Goal: Task Accomplishment & Management: Complete application form

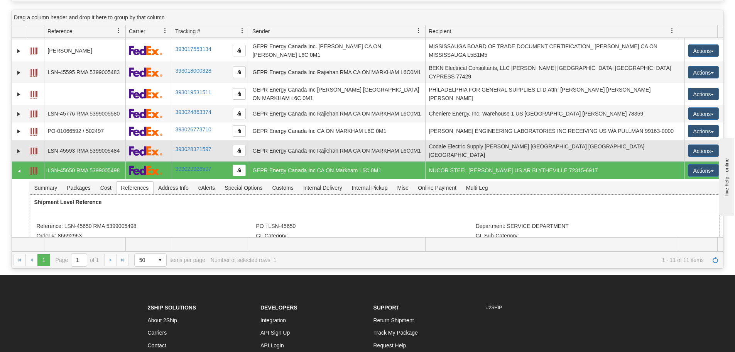
scroll to position [88, 0]
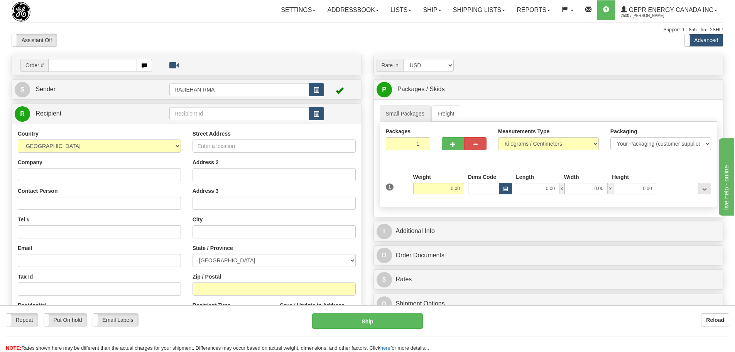
click at [183, 37] on div "Assistant On Assistant Off Do a return Do a return" at bounding box center [156, 40] width 301 height 13
click at [106, 29] on div "Support: 1 - 855 - 55 - 2SHIP" at bounding box center [368, 30] width 712 height 7
click at [174, 32] on div "Support: 1 - 855 - 55 - 2SHIP" at bounding box center [368, 30] width 712 height 7
click at [86, 66] on input "text" at bounding box center [92, 65] width 89 height 13
click at [100, 38] on div "Assistant On Assistant Off Do a return Do a return" at bounding box center [156, 40] width 301 height 13
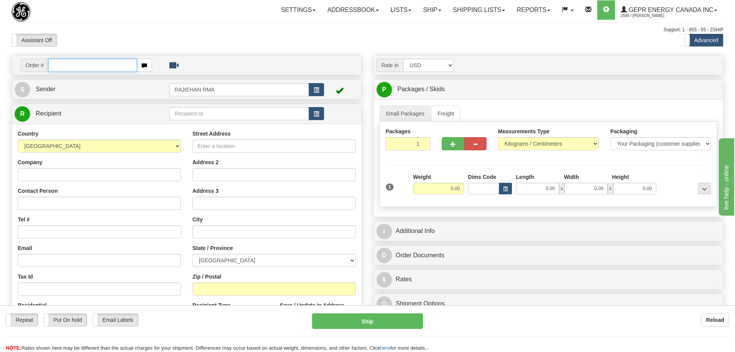
click at [99, 63] on input "text" at bounding box center [92, 65] width 89 height 13
paste input "86693048"
type input "86693048"
click at [115, 36] on body "Training Course Close Toggle navigation Settings Shipping Preferences New Recip…" at bounding box center [367, 176] width 735 height 352
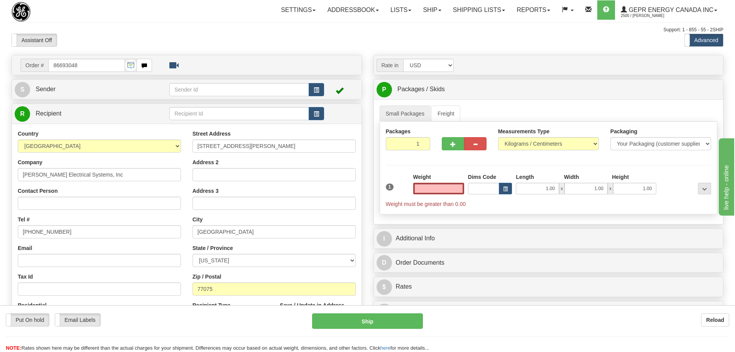
type input "HOUSTON"
type input "0.00"
click at [317, 88] on span "button" at bounding box center [316, 90] width 5 height 5
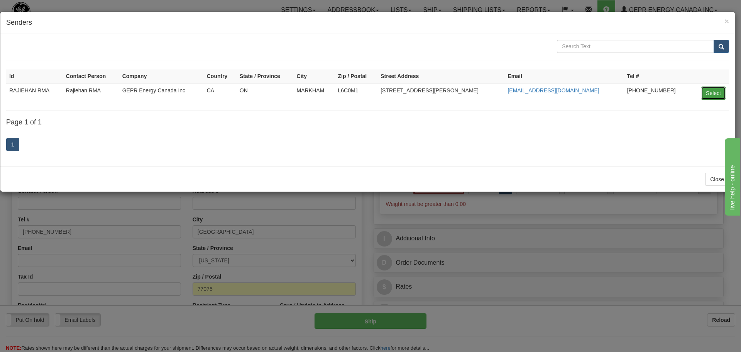
click at [715, 93] on button "Select" at bounding box center [713, 92] width 25 height 13
type input "RAJIEHAN RMA"
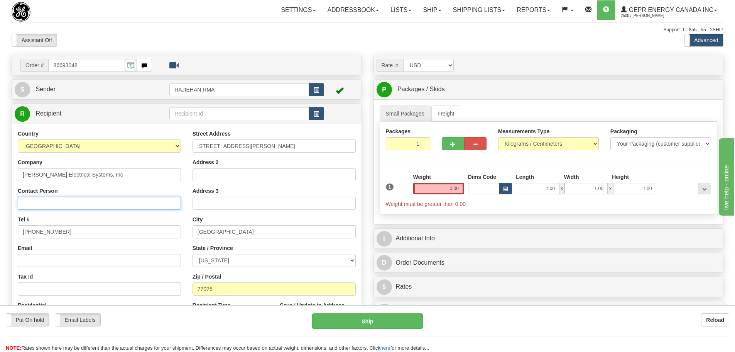
click at [42, 198] on input "Contact Person" at bounding box center [99, 202] width 163 height 13
paste input "Durinda Wood"
type input "Durinda Wood"
click at [5, 177] on div "Toggle navigation Settings Shipping Preferences Fields Preferences New" at bounding box center [367, 217] width 735 height 435
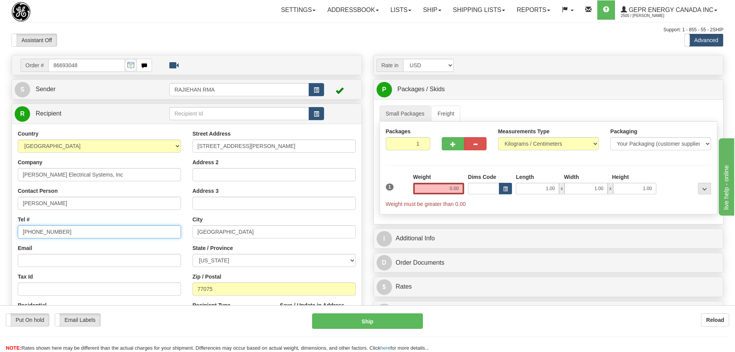
drag, startPoint x: 63, startPoint y: 232, endPoint x: -19, endPoint y: 233, distance: 82.6
click at [0, 233] on html "Training Course Close Toggle navigation Settings Shipping Preferences New Sende…" at bounding box center [367, 176] width 735 height 352
paste input "713-947-4402"
type input "713-947-4402"
click at [43, 219] on div "Tel # 713-947-4402" at bounding box center [99, 226] width 163 height 23
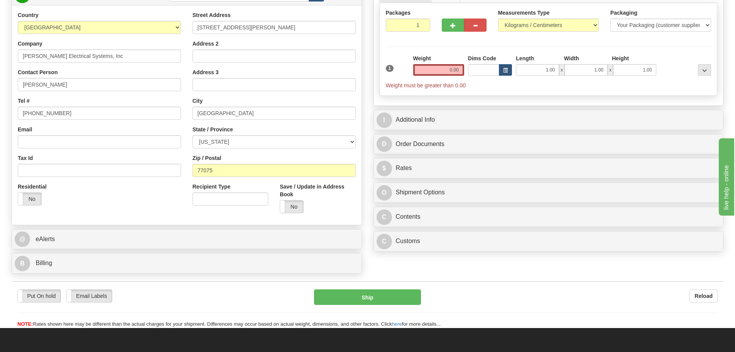
scroll to position [116, 0]
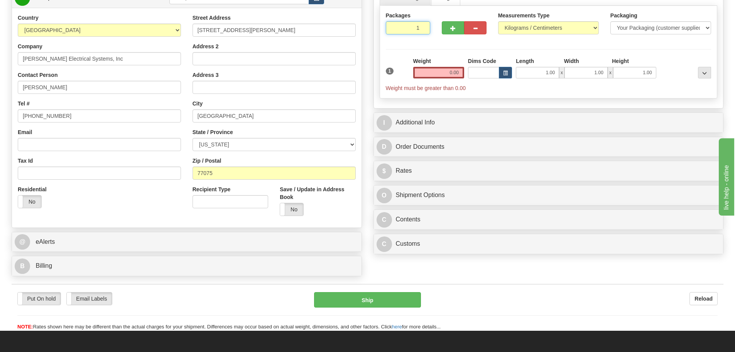
drag, startPoint x: 405, startPoint y: 27, endPoint x: 427, endPoint y: 29, distance: 21.6
click at [427, 29] on input "1" at bounding box center [408, 27] width 45 height 13
type input "6"
click at [433, 56] on div "Packages 6 1 Measurements Type" at bounding box center [549, 52] width 338 height 93
click at [448, 73] on input "0.00" at bounding box center [438, 73] width 51 height 12
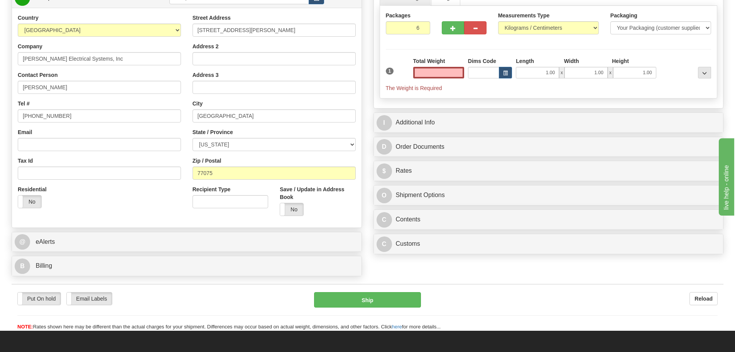
type input "0.00"
drag, startPoint x: 414, startPoint y: 70, endPoint x: 463, endPoint y: 76, distance: 49.4
click at [463, 76] on input "0.00" at bounding box center [438, 73] width 51 height 12
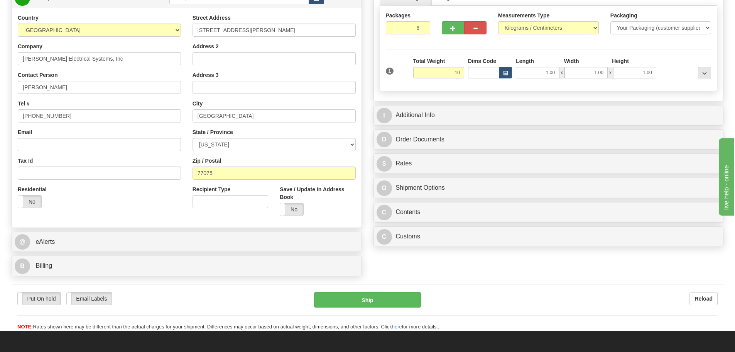
type input "10.00"
click at [407, 54] on div "Packages 6 1 Measurements Type" at bounding box center [549, 48] width 338 height 85
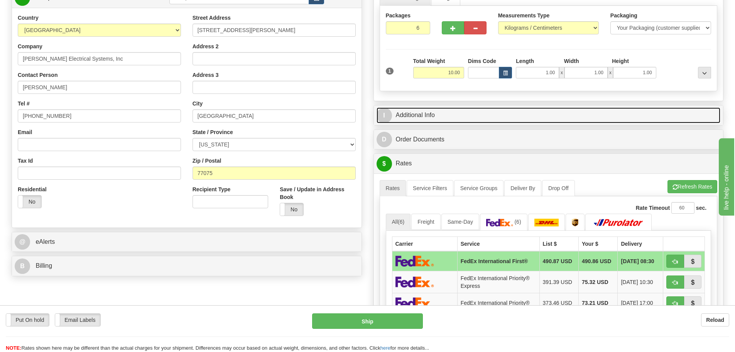
click at [431, 114] on link "I Additional Info" at bounding box center [549, 115] width 344 height 16
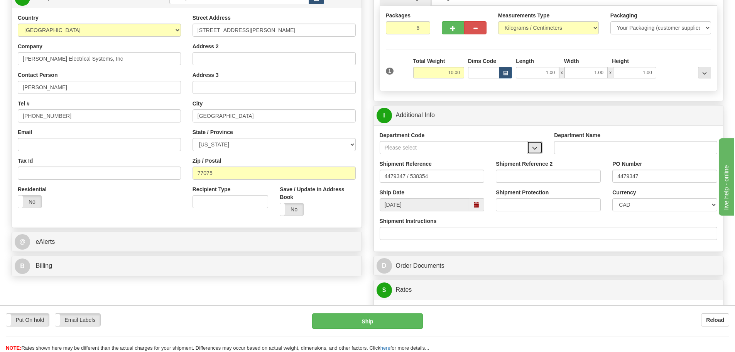
click at [533, 149] on span "button" at bounding box center [534, 147] width 5 height 5
click at [510, 156] on div "SER" at bounding box center [452, 159] width 140 height 8
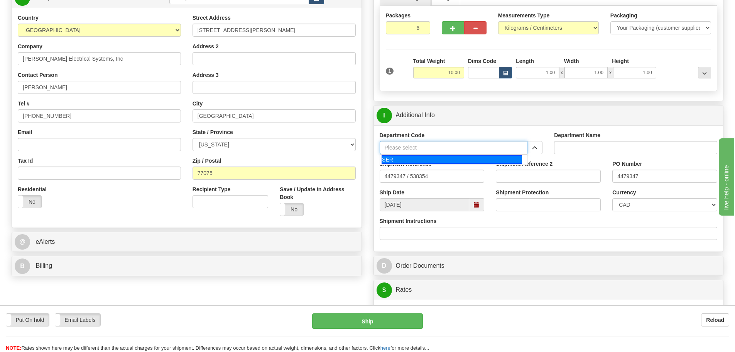
type input "SER"
type input "SERVICE DEPARTMENT"
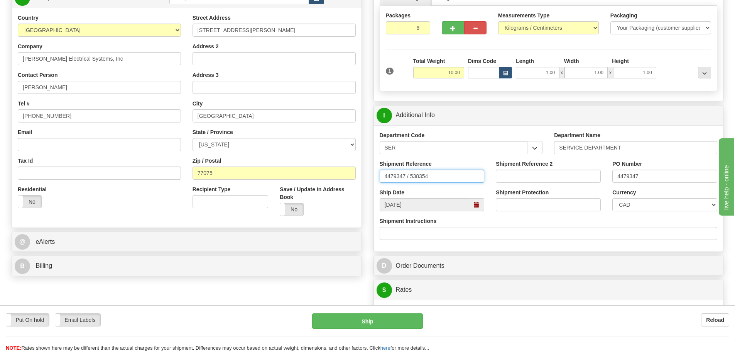
click at [476, 172] on input "4479347 / 538354" at bounding box center [432, 175] width 105 height 13
drag, startPoint x: 452, startPoint y: 173, endPoint x: 330, endPoint y: 176, distance: 122.8
paste input "LSN-44759"
click at [445, 176] on input "LSN-44759 RMA" at bounding box center [432, 175] width 105 height 13
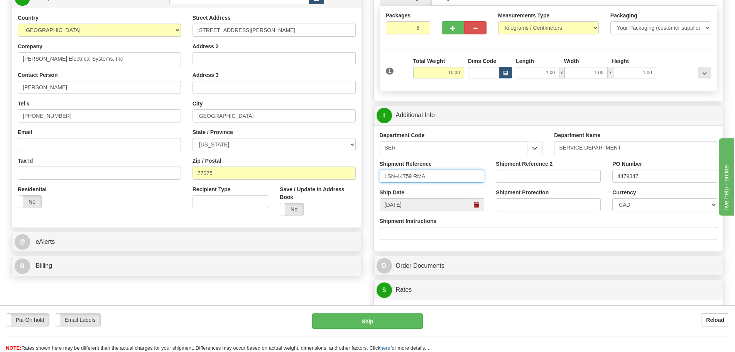
paste input "5399004882"
type input "LSN-44759 RMA 5399004882"
click at [487, 180] on div "Shipment Reference LSN-44759 RMA 5399004882" at bounding box center [432, 174] width 117 height 29
drag, startPoint x: 692, startPoint y: 173, endPoint x: 436, endPoint y: 171, distance: 255.8
click at [433, 170] on div "Shipment Reference LSN-44759 RMA 5399004882 Shipment Reference 2 PO Number 4479…" at bounding box center [549, 174] width 350 height 29
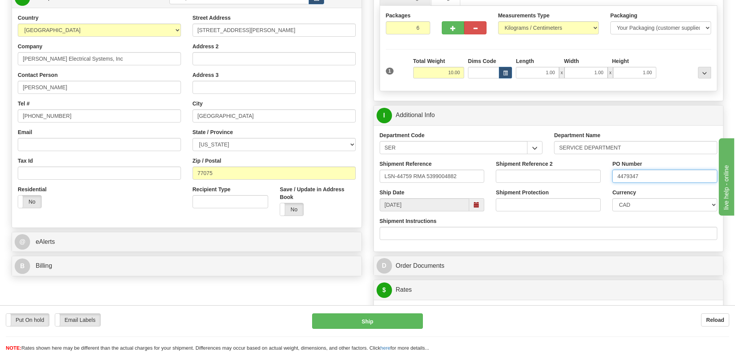
paste input "201994343"
type input "4201994343"
click at [620, 208] on select "CAD USD EUR ZAR RON ANG ARN AUD AUS AWG BBD BFR BGN BHD BMD BND BRC BRL CHP CKZ…" at bounding box center [664, 204] width 105 height 13
select select "1"
click at [612, 198] on select "CAD USD EUR ZAR RON ANG ARN AUD AUS AWG BBD BFR BGN BHD BMD BND BRC BRL CHP CKZ…" at bounding box center [664, 204] width 105 height 13
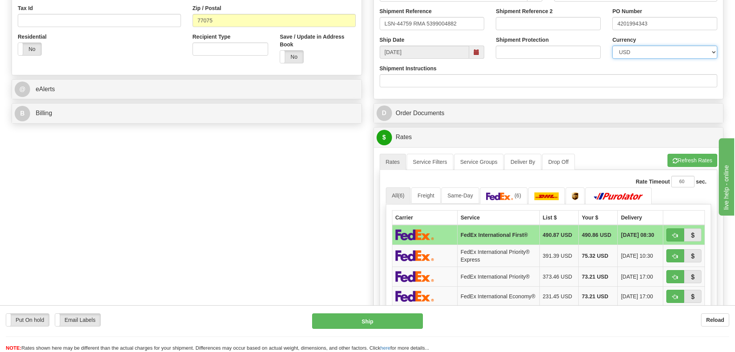
scroll to position [309, 0]
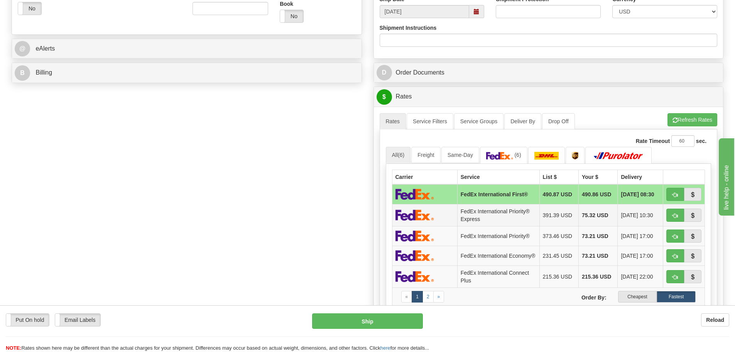
click at [597, 217] on td "75.32 USD" at bounding box center [598, 215] width 39 height 22
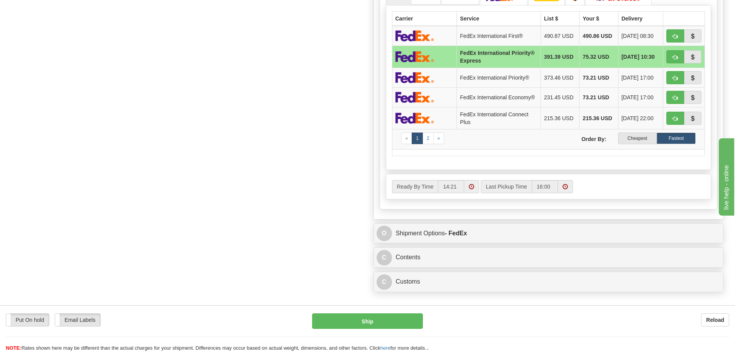
scroll to position [502, 0]
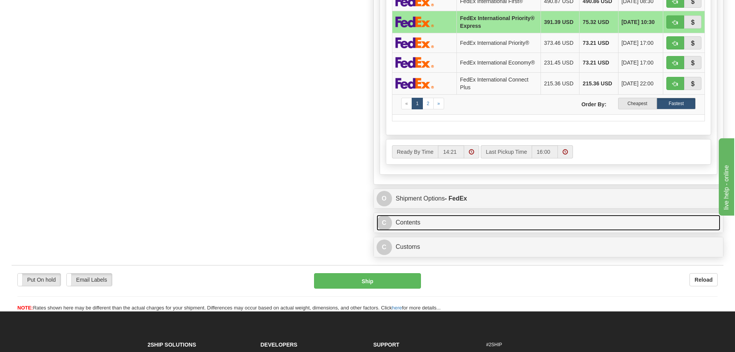
click at [449, 229] on link "C Contents" at bounding box center [549, 223] width 344 height 16
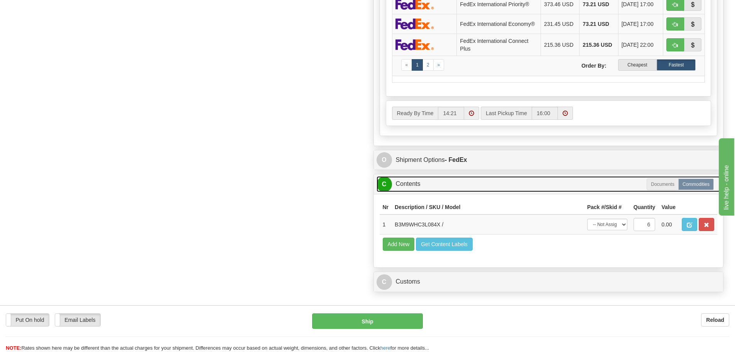
scroll to position [617, 0]
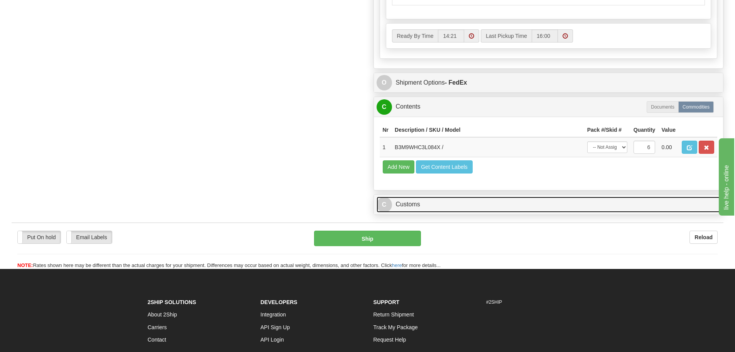
click at [440, 200] on link "C Customs" at bounding box center [549, 204] width 344 height 16
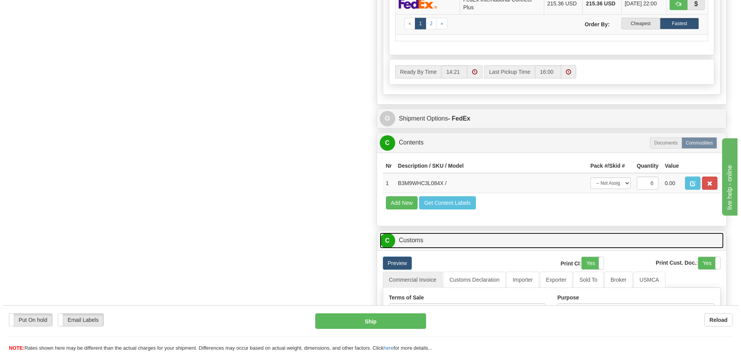
scroll to position [579, 0]
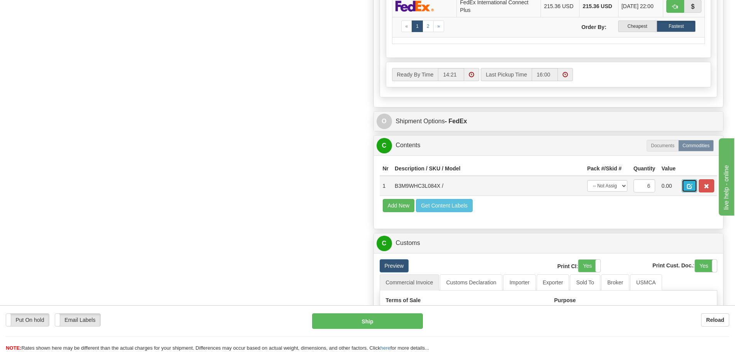
click at [693, 187] on button "button" at bounding box center [689, 185] width 15 height 13
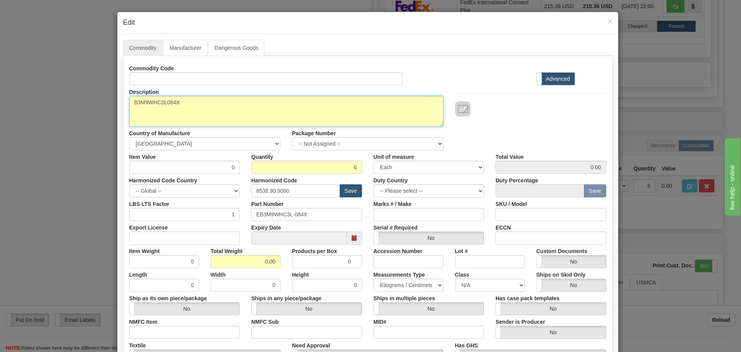
drag, startPoint x: 234, startPoint y: 111, endPoint x: 80, endPoint y: 114, distance: 154.4
click at [82, 115] on div "× Edit Commodity Manufacturer Dangerous Goods Commodity Code Standard Advanced …" at bounding box center [370, 176] width 741 height 352
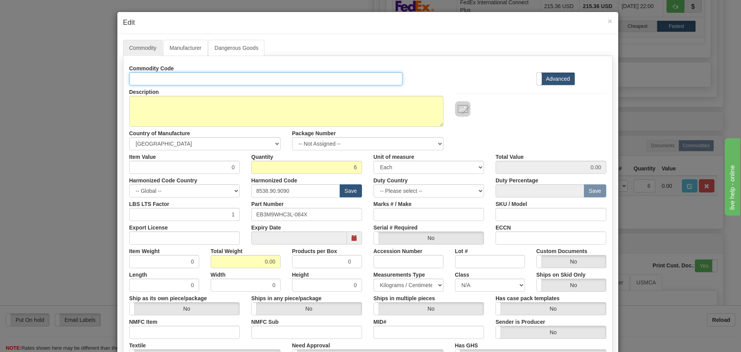
click at [163, 78] on input "Id" at bounding box center [266, 78] width 274 height 13
paste input "B3M9WHC3L084X"
type input "B3M9WHC3L084X"
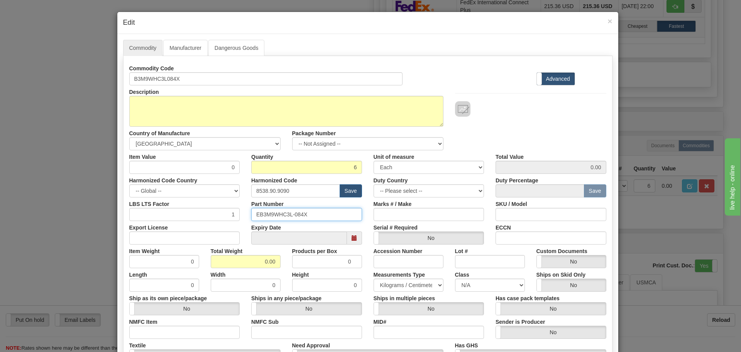
drag, startPoint x: 329, startPoint y: 220, endPoint x: 223, endPoint y: 223, distance: 105.4
click at [223, 223] on div "Commodity Code B3M9WHC3L084X Standard Advanced Description B3M9WHC3L084X Countr…" at bounding box center [367, 224] width 477 height 324
paste input "B3M9WHC3L"
type input "B3M9WHC3L084X"
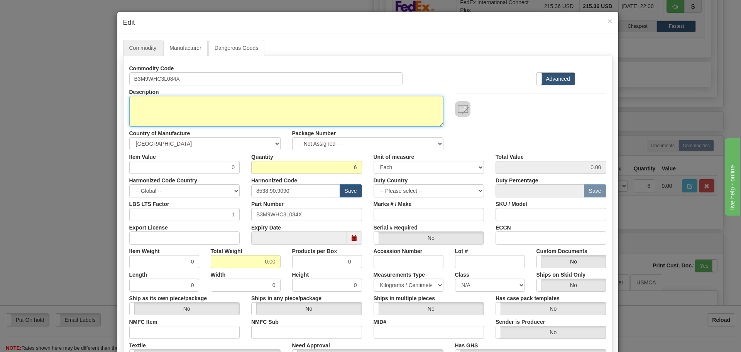
click at [208, 101] on textarea "B3M9WHC3L084X" at bounding box center [286, 111] width 314 height 31
click at [150, 107] on textarea "B3M9WHC3L084X" at bounding box center [286, 111] width 314 height 31
click at [176, 115] on textarea "B3M9WHC3L084X" at bounding box center [286, 111] width 314 height 31
paste textarea "B30 UR CPU"
type textarea "B30 UR CPU"
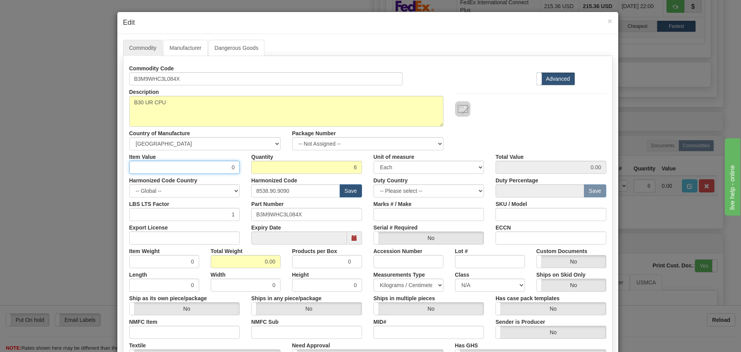
drag, startPoint x: 209, startPoint y: 170, endPoint x: 252, endPoint y: 174, distance: 43.0
click at [251, 174] on div "Commodity Code B3M9WHC3L084X Standard Advanced Description B3M9WHC3L084X Countr…" at bounding box center [367, 224] width 477 height 324
click at [222, 163] on input "0" at bounding box center [184, 167] width 111 height 13
drag, startPoint x: 217, startPoint y: 168, endPoint x: 242, endPoint y: 169, distance: 25.1
click at [242, 169] on div "Item Value 0 Quantity 6 Unit of measure 3 Thousand Square Inches Adjustments 56…" at bounding box center [367, 162] width 489 height 24
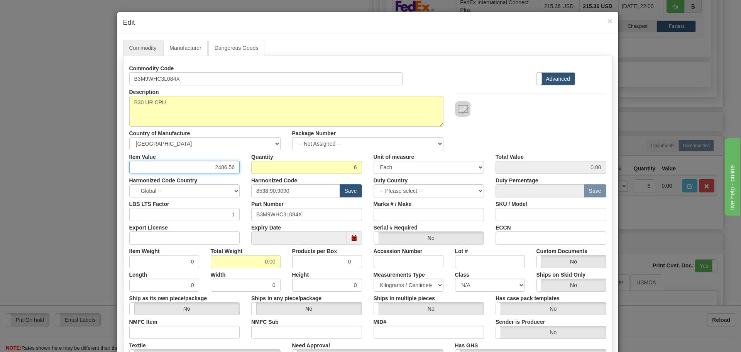
type input "2486.56"
type input "14919.36"
click at [525, 129] on div "Description B3M9WHC3L084X Country of Manufacture -- Unknown -- AFGHANISTAN ALAN…" at bounding box center [367, 117] width 489 height 65
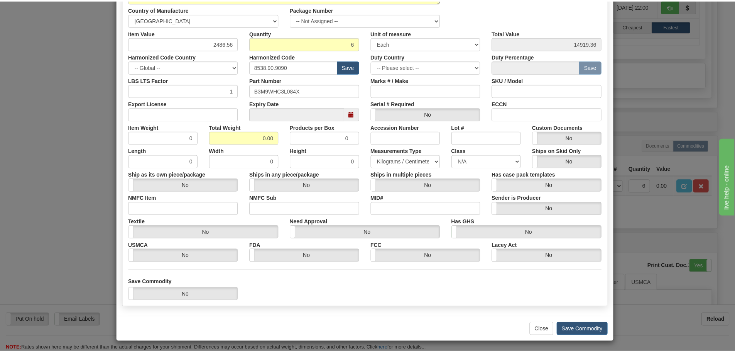
scroll to position [125, 0]
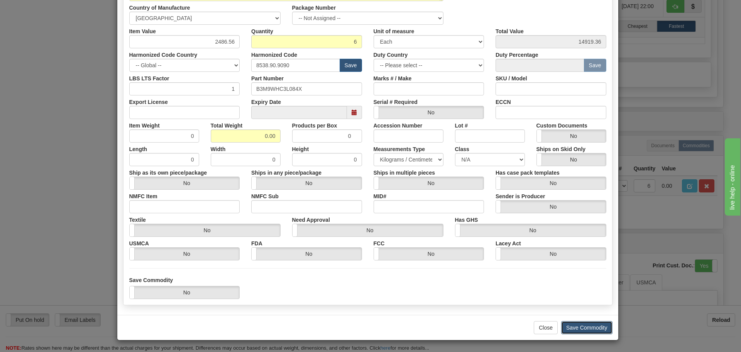
click at [595, 327] on button "Save Commodity" at bounding box center [586, 327] width 51 height 13
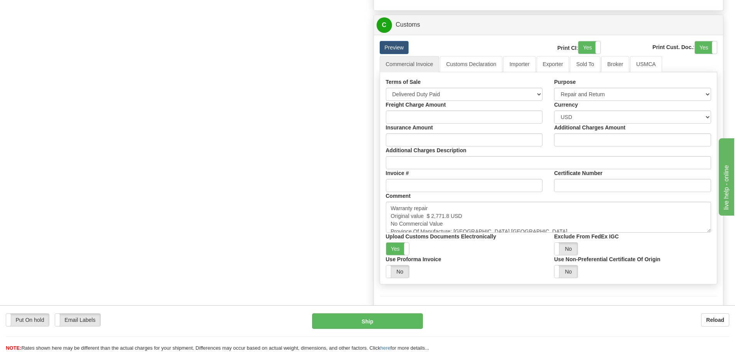
scroll to position [810, 0]
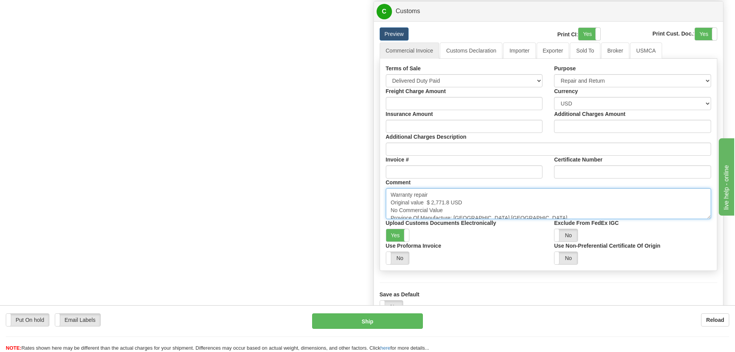
click at [452, 210] on textarea "Warranty repair Original value $ 2,771.8 USD No Commercial Value Province Of Ma…" at bounding box center [549, 203] width 326 height 31
drag, startPoint x: 452, startPoint y: 210, endPoint x: 368, endPoint y: 187, distance: 87.1
paste textarea "Repair & return unit Original value USD No commercial value"
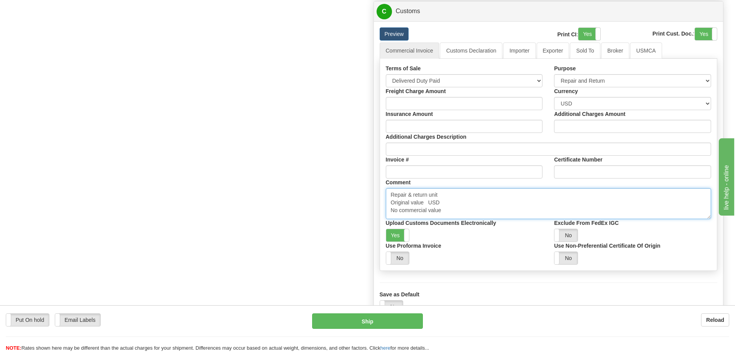
scroll to position [3, 0]
click at [426, 201] on textarea "Warranty repair Original value $ 2,771.8 USD No Commercial Value Province Of Ma…" at bounding box center [549, 203] width 326 height 31
click at [429, 198] on textarea "Warranty repair Original value $ 2,771.8 USD No Commercial Value Province Of Ma…" at bounding box center [549, 203] width 326 height 31
click at [427, 201] on textarea "Warranty repair Original value $ 2,771.8 USD No Commercial Value Province Of Ma…" at bounding box center [549, 203] width 326 height 31
paste textarea "$ 7,140.92"
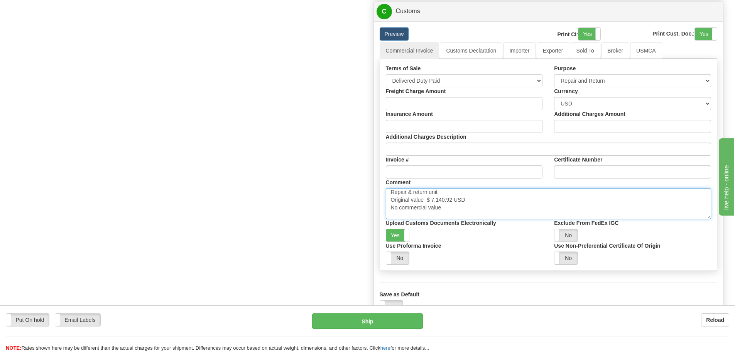
click at [468, 199] on textarea "Warranty repair Original value $ 2,771.8 USD No Commercial Value Province Of Ma…" at bounding box center [549, 203] width 326 height 31
type textarea "Repair & return unit Original value $ 7,140.92 USD Each No commercial value Pro…"
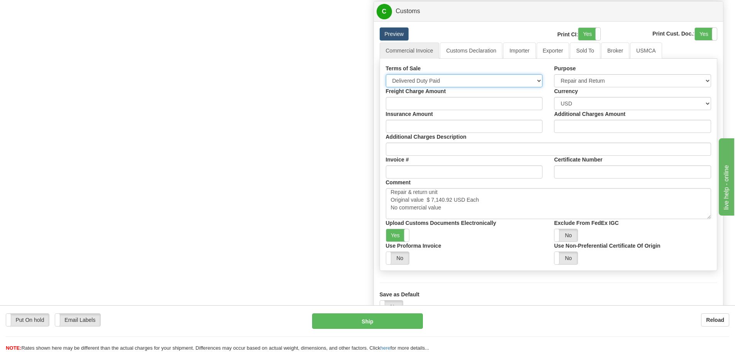
click at [459, 86] on select "Free Carrier Free On Board Ex Works Delivered Duty Unpaid Delivered Duty Paid C…" at bounding box center [464, 80] width 157 height 13
select select "7"
click at [386, 76] on select "Free Carrier Free On Board Ex Works Delivered Duty Unpaid Delivered Duty Paid C…" at bounding box center [464, 80] width 157 height 13
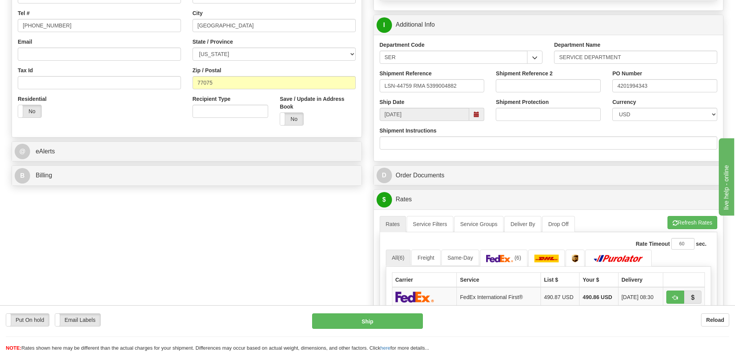
scroll to position [77, 0]
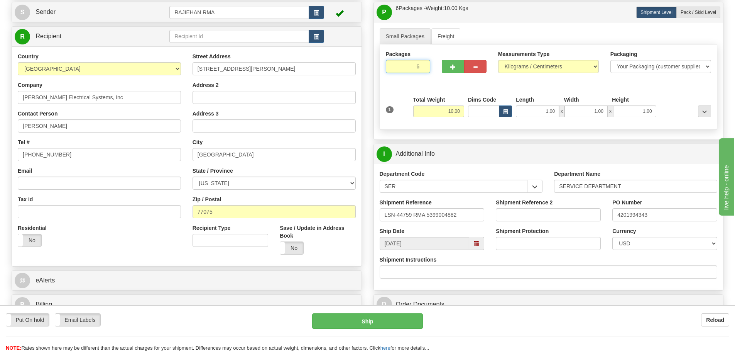
drag, startPoint x: 397, startPoint y: 63, endPoint x: 424, endPoint y: 73, distance: 28.1
click at [424, 73] on div "Packages 6 1" at bounding box center [408, 64] width 56 height 29
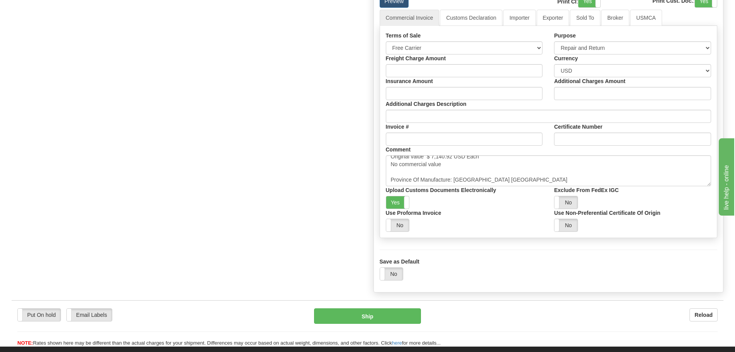
scroll to position [887, 0]
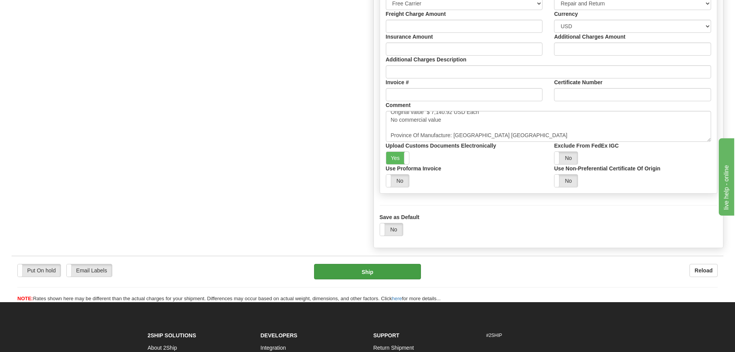
type input "1"
click at [382, 270] on button "Ship" at bounding box center [367, 271] width 107 height 15
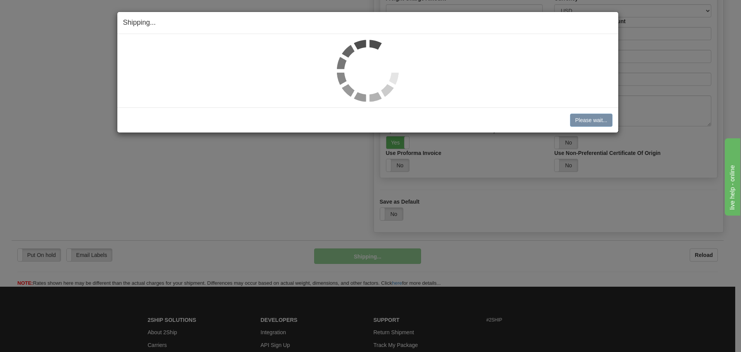
type input "2A"
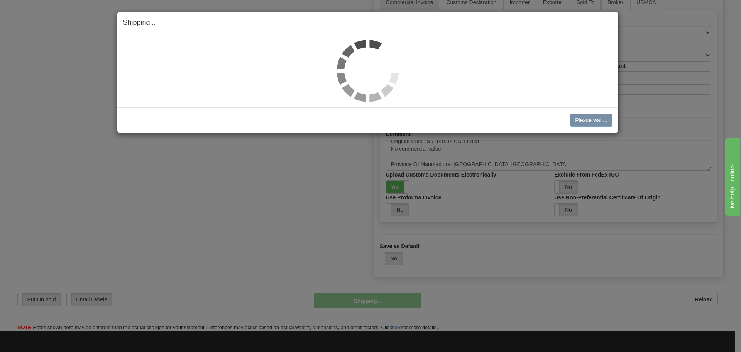
scroll to position [820, 0]
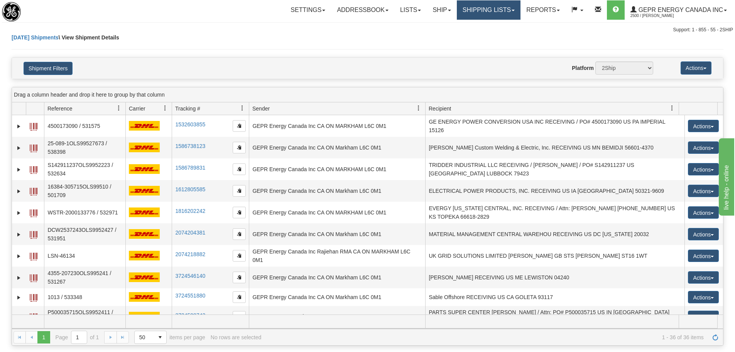
click at [504, 13] on link "Shipping lists" at bounding box center [489, 9] width 64 height 19
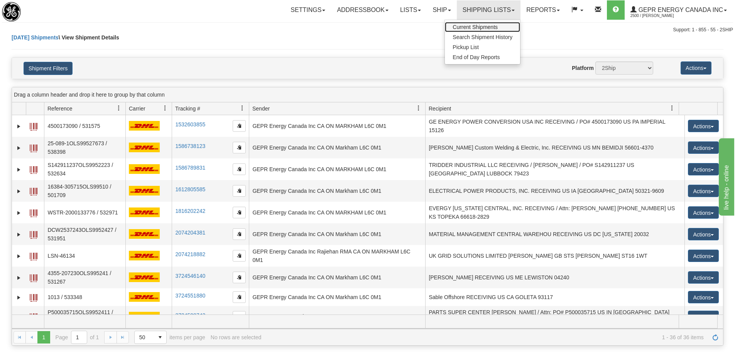
click at [491, 25] on span "Current Shipments" at bounding box center [475, 27] width 45 height 6
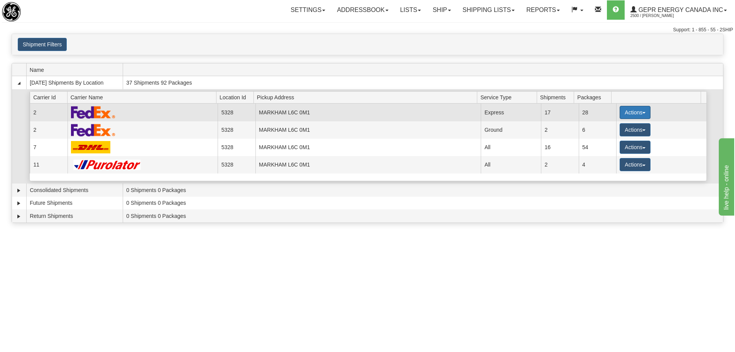
click at [623, 116] on button "Actions" at bounding box center [635, 112] width 31 height 13
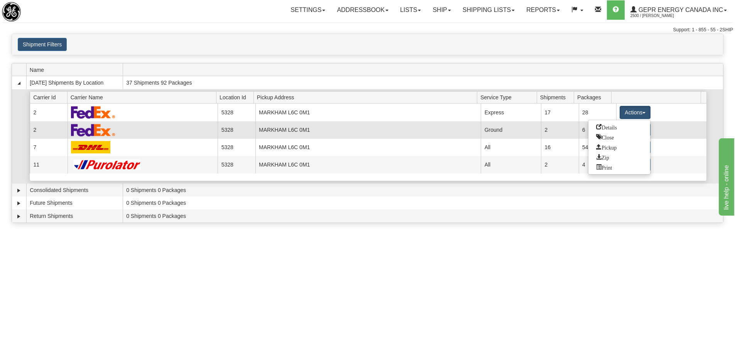
click at [614, 126] on span "Details" at bounding box center [606, 126] width 21 height 5
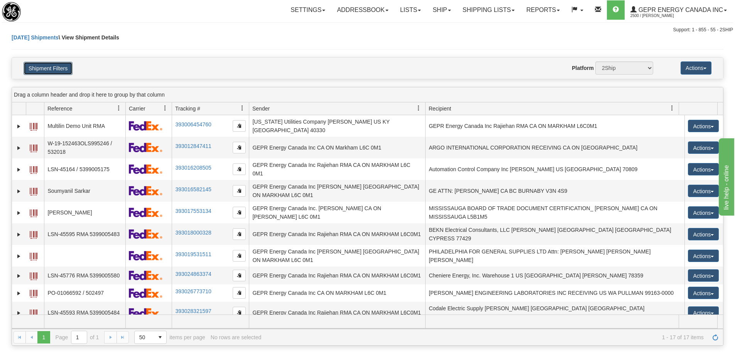
click at [66, 70] on button "Shipment Filters" at bounding box center [48, 68] width 49 height 13
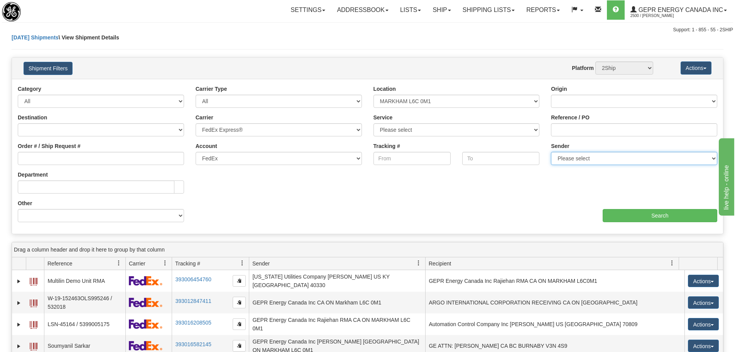
click at [569, 156] on select "Please select GEPR Energy Canada Inc , Rajiehan RMA, ([GEOGRAPHIC_DATA])" at bounding box center [634, 158] width 166 height 13
select select "210221"
click at [551, 152] on select "Please select GEPR Energy Canada Inc , Rajiehan RMA, ([GEOGRAPHIC_DATA])" at bounding box center [634, 158] width 166 height 13
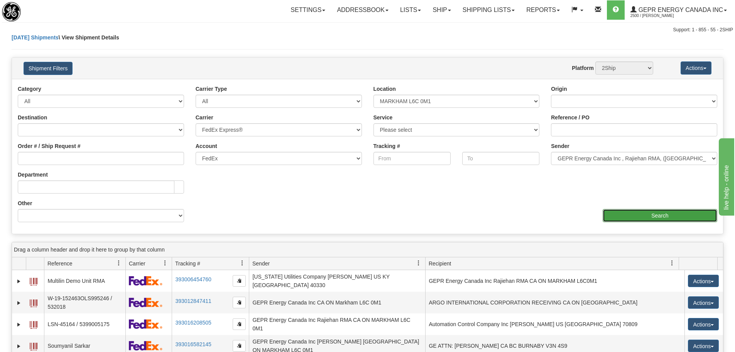
click at [624, 216] on input "Search" at bounding box center [660, 215] width 115 height 13
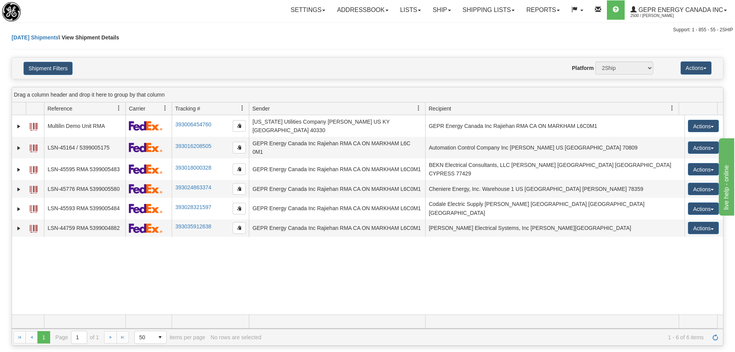
click at [165, 255] on div "31590048 2500 Multilin Demo Unit RMA 393006454760 [DATE] [DATE] 07:27:15 AM [US…" at bounding box center [367, 214] width 711 height 199
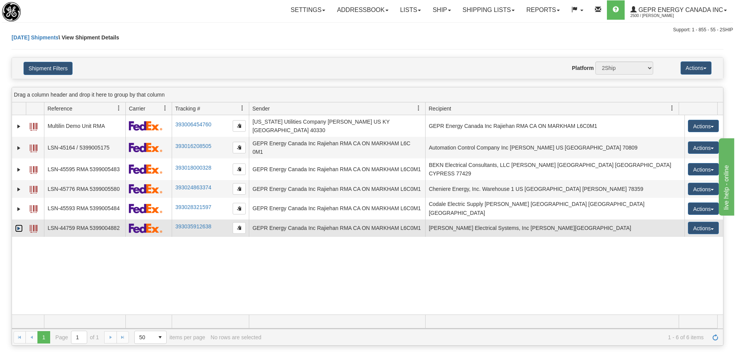
click at [20, 224] on link "Expand" at bounding box center [19, 228] width 8 height 8
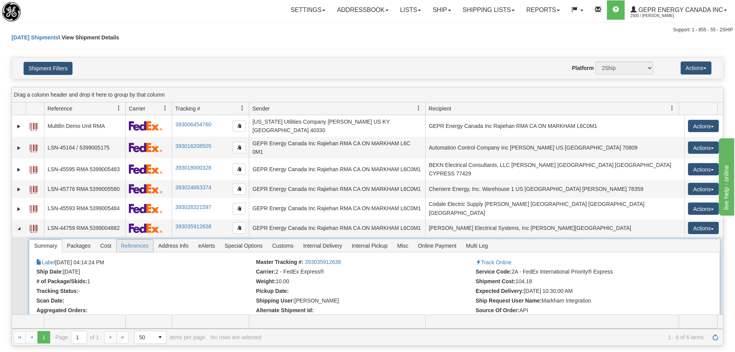
click at [141, 240] on span "References" at bounding box center [135, 245] width 37 height 12
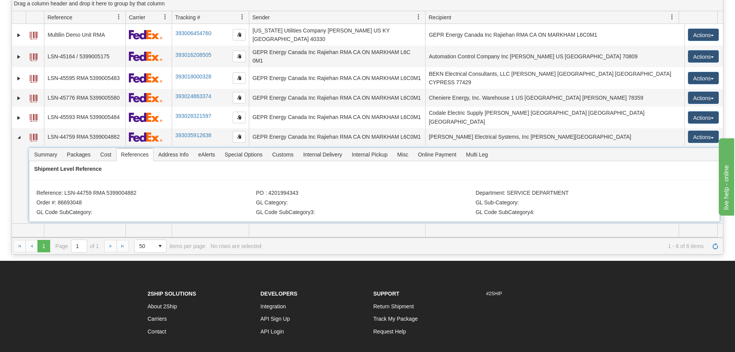
scroll to position [77, 0]
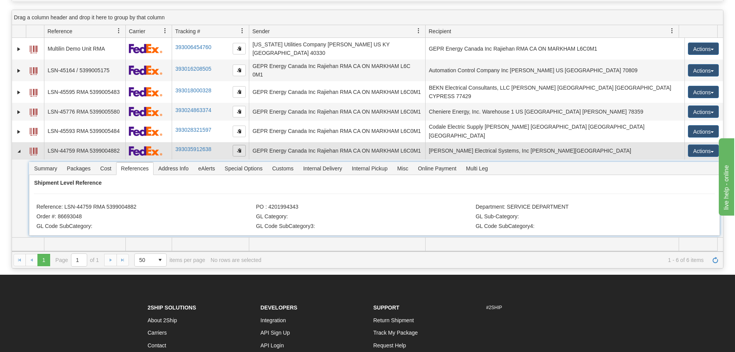
click at [238, 148] on span "button" at bounding box center [239, 150] width 5 height 5
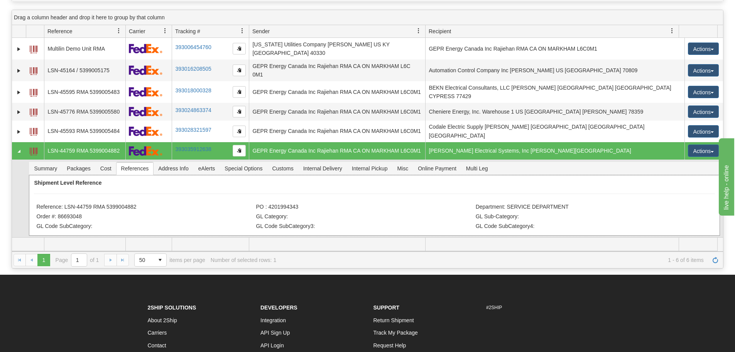
drag, startPoint x: 138, startPoint y: 199, endPoint x: 64, endPoint y: 196, distance: 74.2
click at [64, 203] on li "Reference: LSN-44759 RMA 5399004882" at bounding box center [145, 207] width 218 height 8
copy li "LSN-44759 RMA 5399004882"
click at [42, 203] on li "Reference: LSN-44759 RMA 5399004882" at bounding box center [145, 207] width 218 height 8
click at [85, 203] on li "Reference: LSN-44759 RMA 5399004882" at bounding box center [145, 207] width 218 height 8
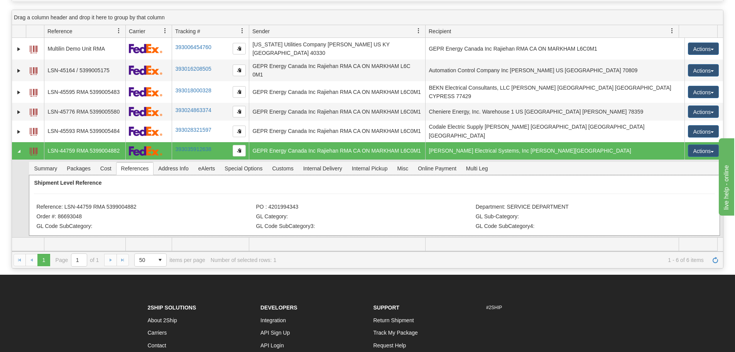
click at [93, 203] on li "Reference: LSN-44759 RMA 5399004882" at bounding box center [145, 207] width 218 height 8
drag, startPoint x: 92, startPoint y: 197, endPoint x: 66, endPoint y: 197, distance: 26.2
click at [66, 203] on li "Reference: LSN-44759 RMA 5399004882" at bounding box center [145, 207] width 218 height 8
copy li "LSN-44759"
click at [137, 203] on li "Reference: LSN-44759 RMA 5399004882" at bounding box center [145, 207] width 218 height 8
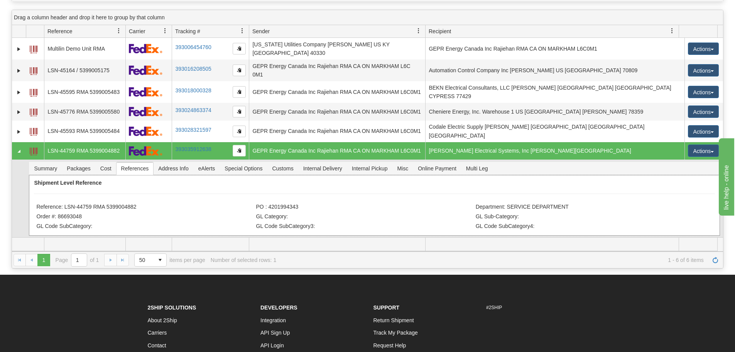
drag, startPoint x: 143, startPoint y: 196, endPoint x: 95, endPoint y: 199, distance: 48.0
click at [95, 203] on li "Reference: LSN-44759 RMA 5399004882" at bounding box center [145, 207] width 218 height 8
copy li "RMA 5399004882"
drag, startPoint x: 287, startPoint y: 203, endPoint x: 268, endPoint y: 200, distance: 19.1
click at [268, 203] on li "PO : 4201994343" at bounding box center [365, 207] width 218 height 8
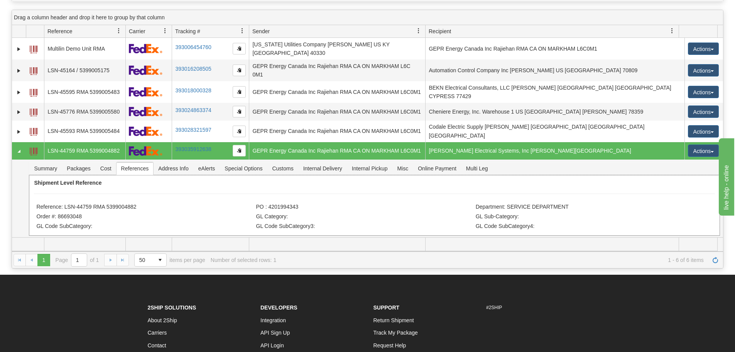
copy li "4201994343"
